Goal: Register for event/course

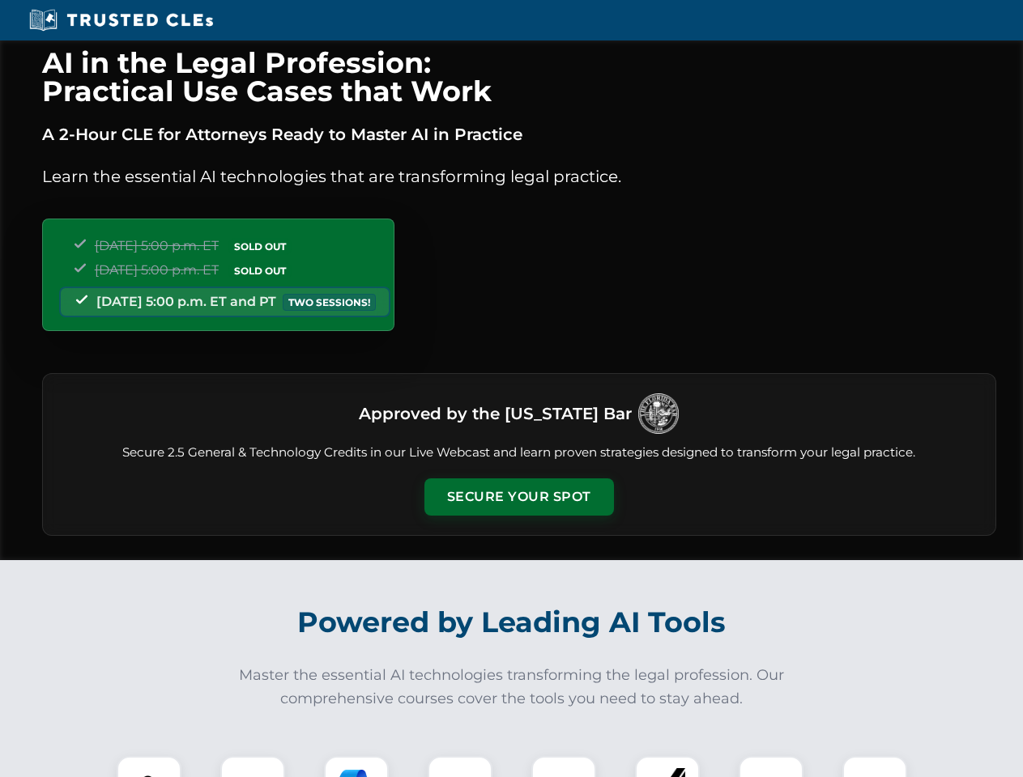
click at [518, 497] on button "Secure Your Spot" at bounding box center [518, 497] width 189 height 37
click at [149, 767] on img at bounding box center [149, 788] width 47 height 47
click at [253, 767] on div at bounding box center [252, 788] width 65 height 65
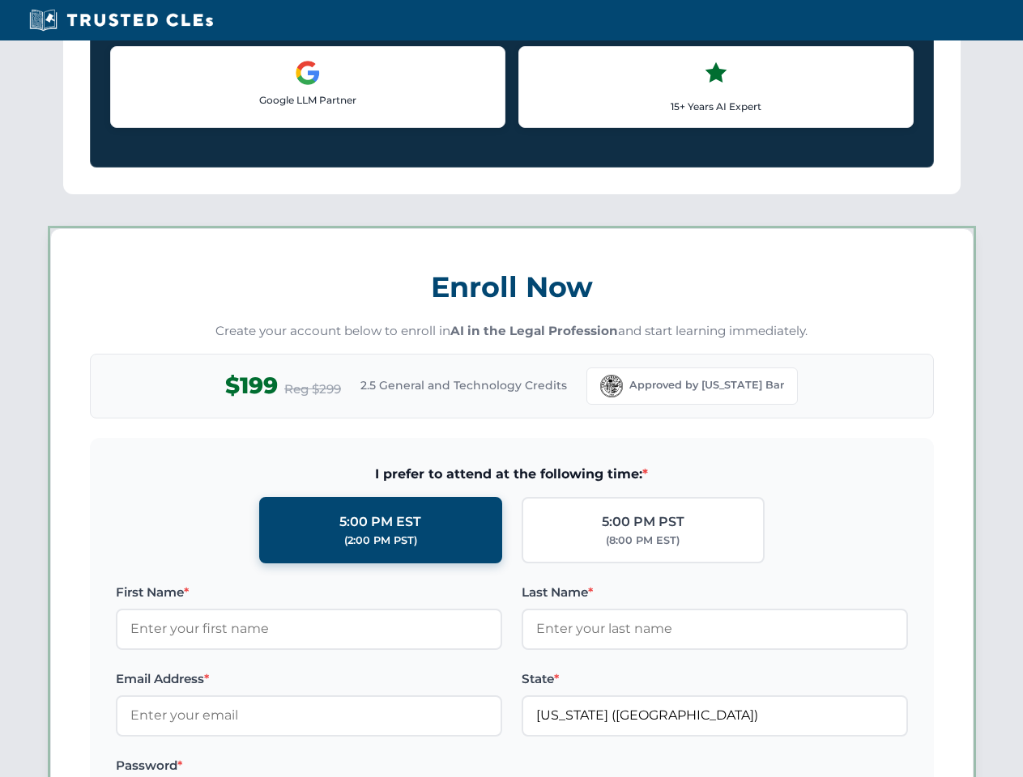
click at [356, 767] on label "Password *" at bounding box center [309, 765] width 386 height 19
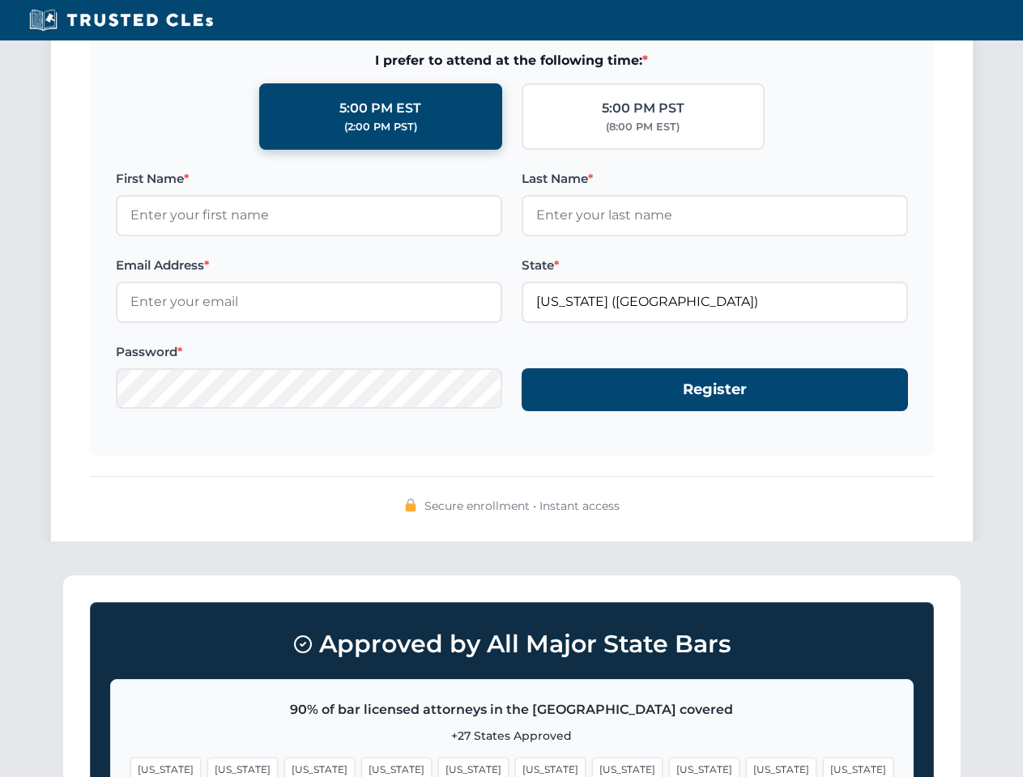
click at [746, 767] on span "[US_STATE]" at bounding box center [781, 769] width 70 height 23
